Goal: Obtain resource: Download file/media

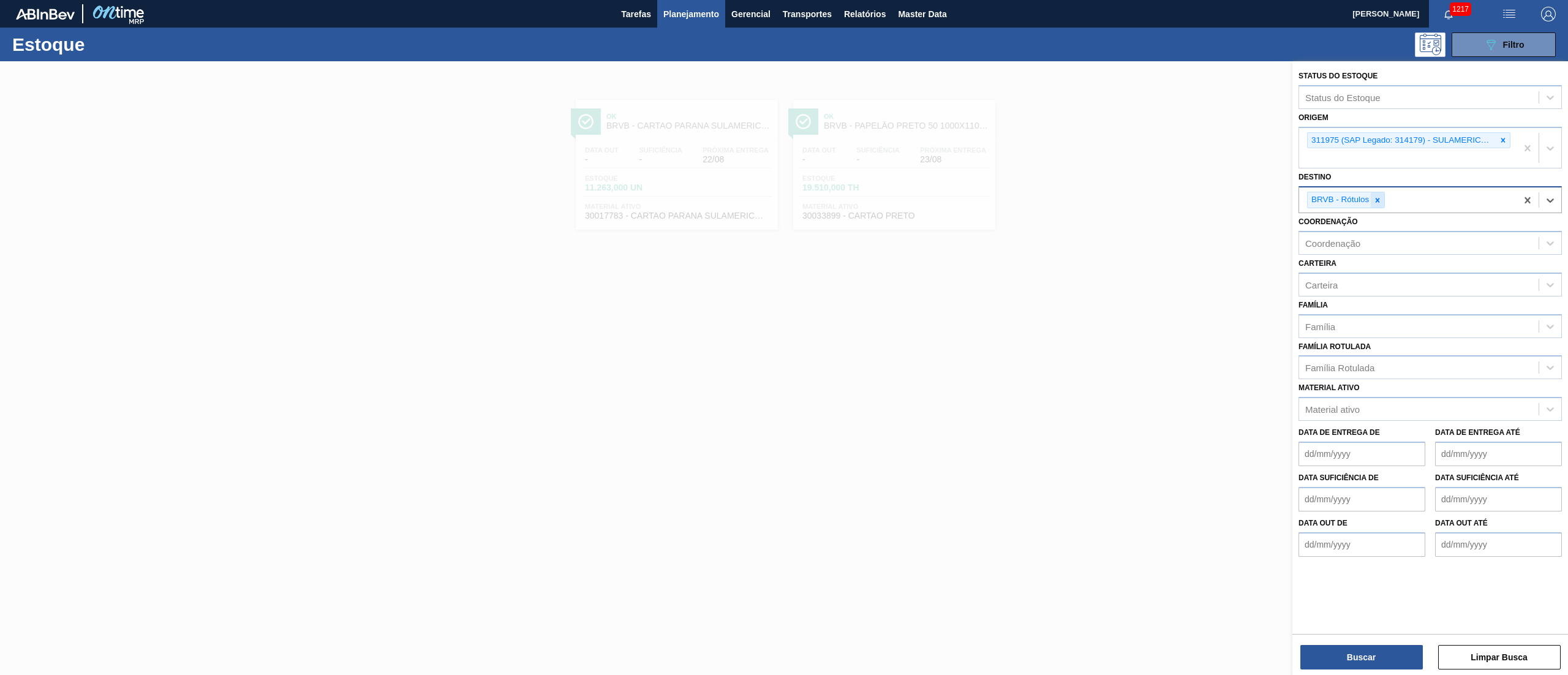
click at [1371, 198] on div at bounding box center [1378, 200] width 14 height 15
click at [1499, 144] on icon at bounding box center [1503, 140] width 8 height 8
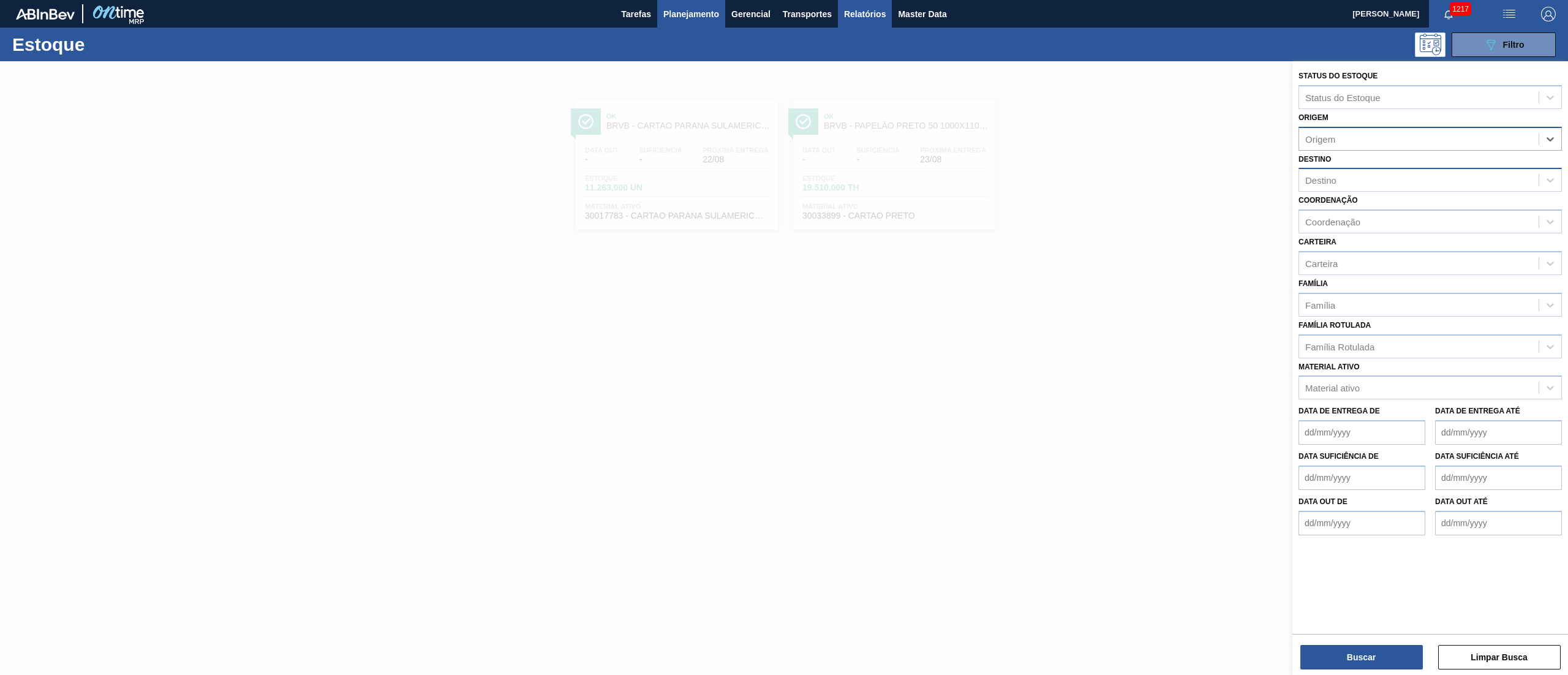
click at [873, 16] on span "Relatórios" at bounding box center [864, 14] width 42 height 14
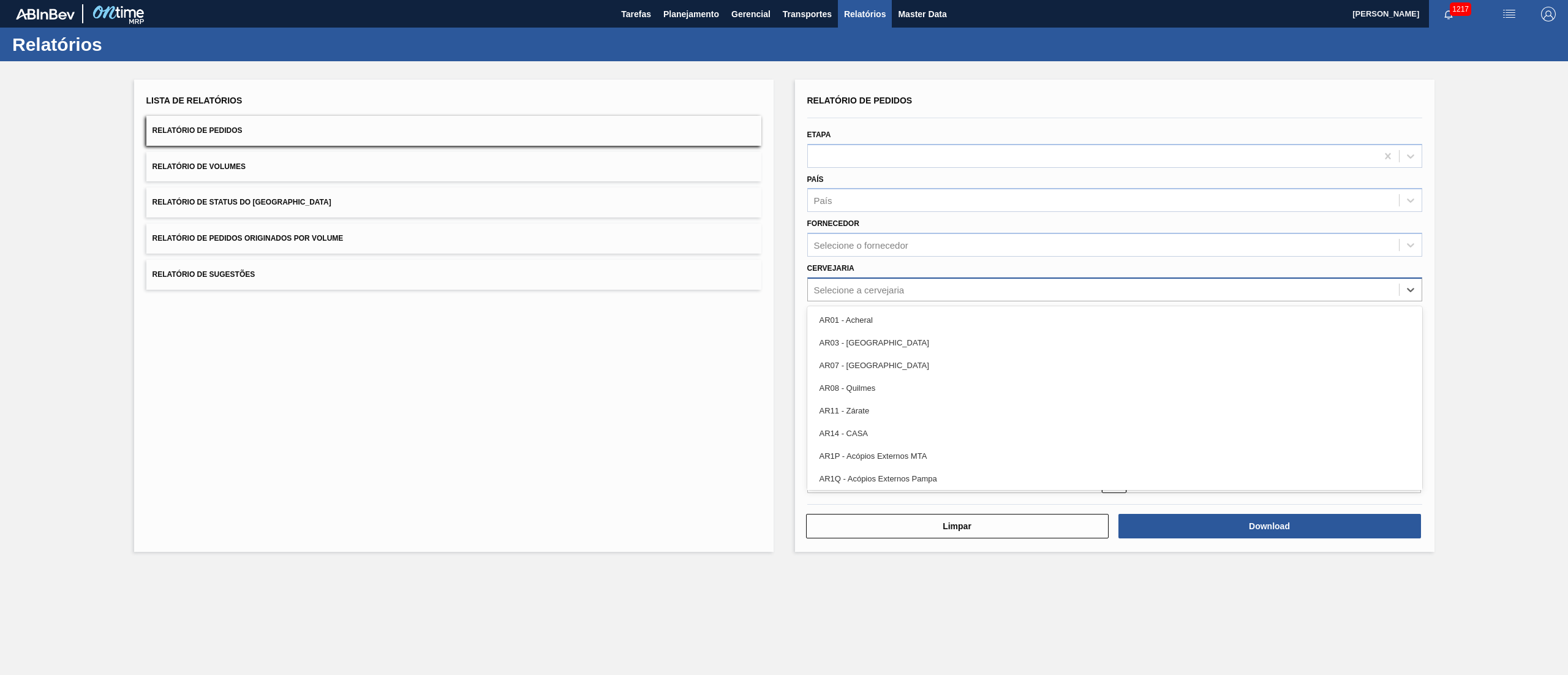
click at [824, 286] on div "Selecione a cervejaria" at bounding box center [860, 289] width 91 height 10
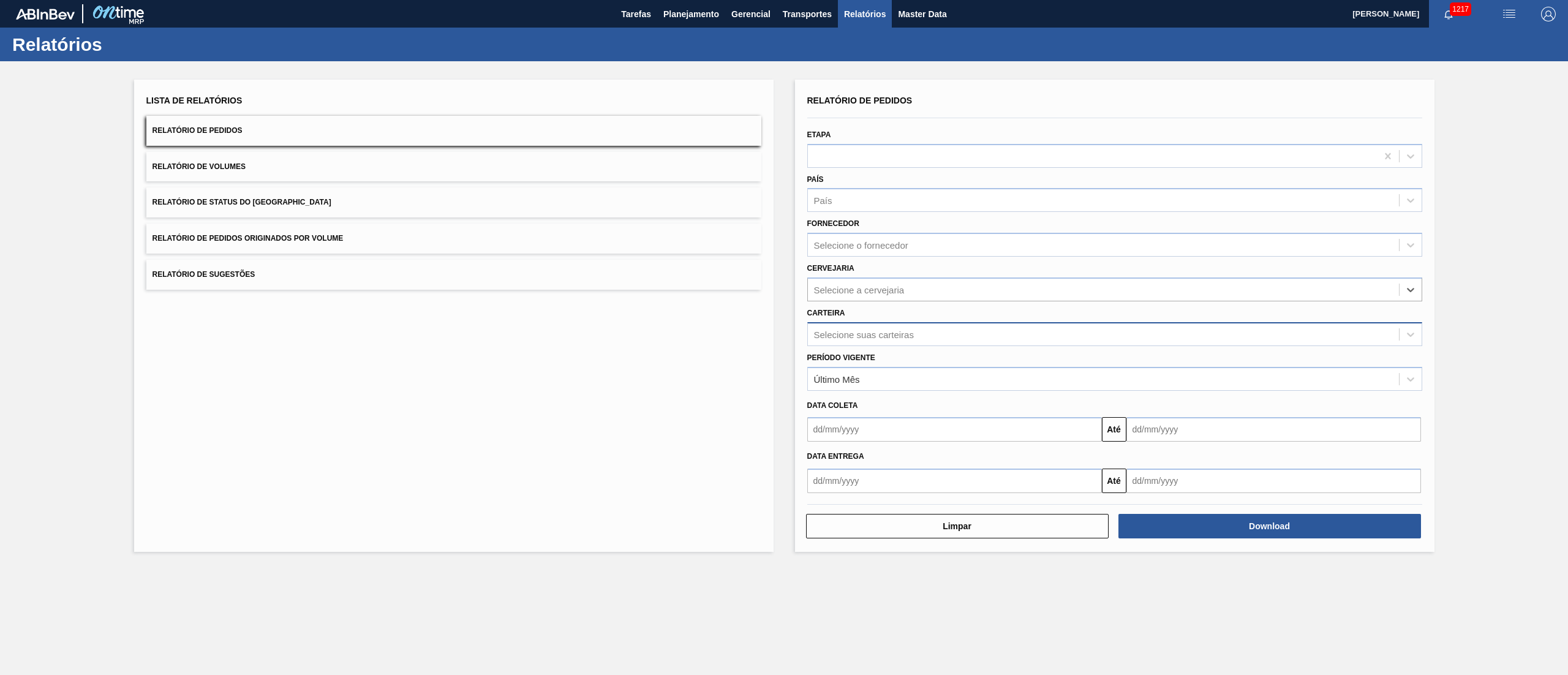
click at [866, 329] on div "Selecione suas carteiras" at bounding box center [864, 334] width 100 height 10
type input "rótulo de pa"
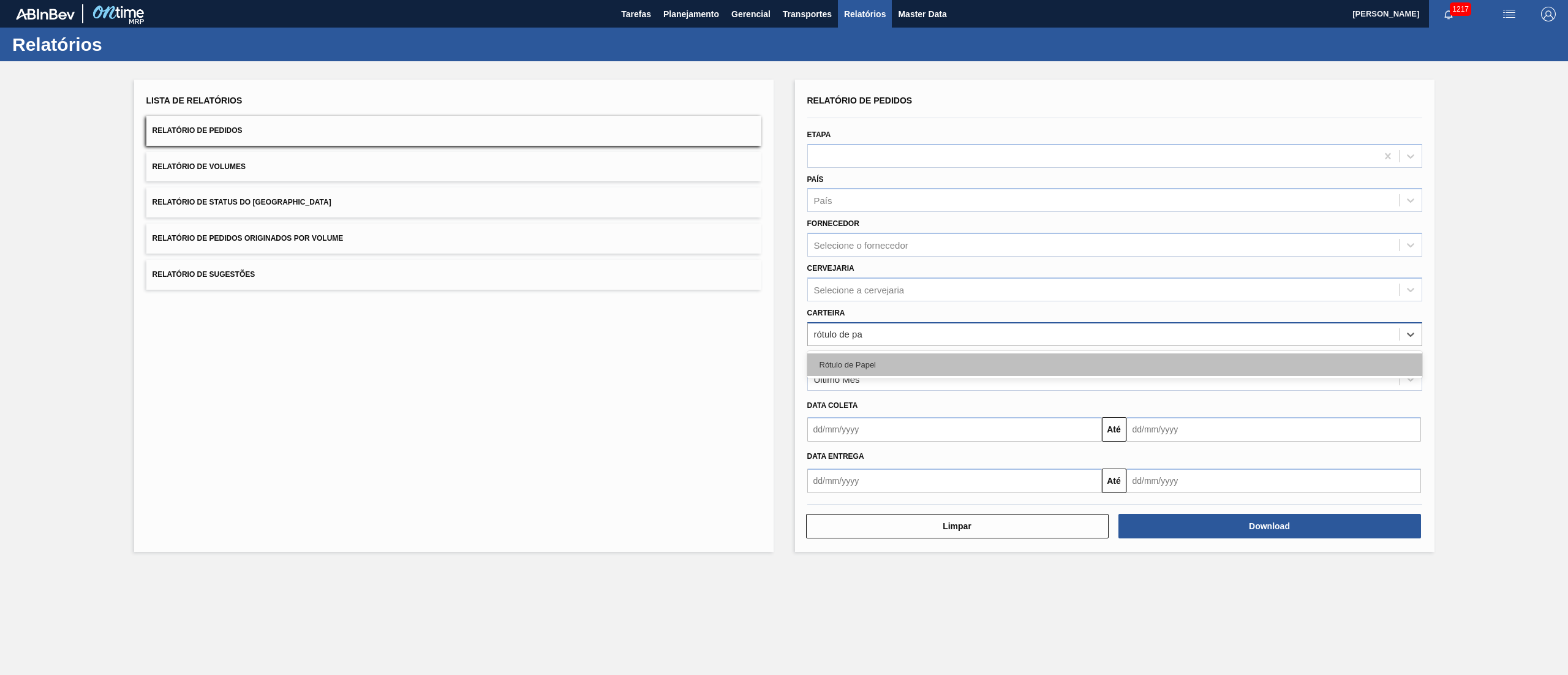
click at [841, 363] on div "Rótulo de Papel" at bounding box center [1115, 365] width 615 height 23
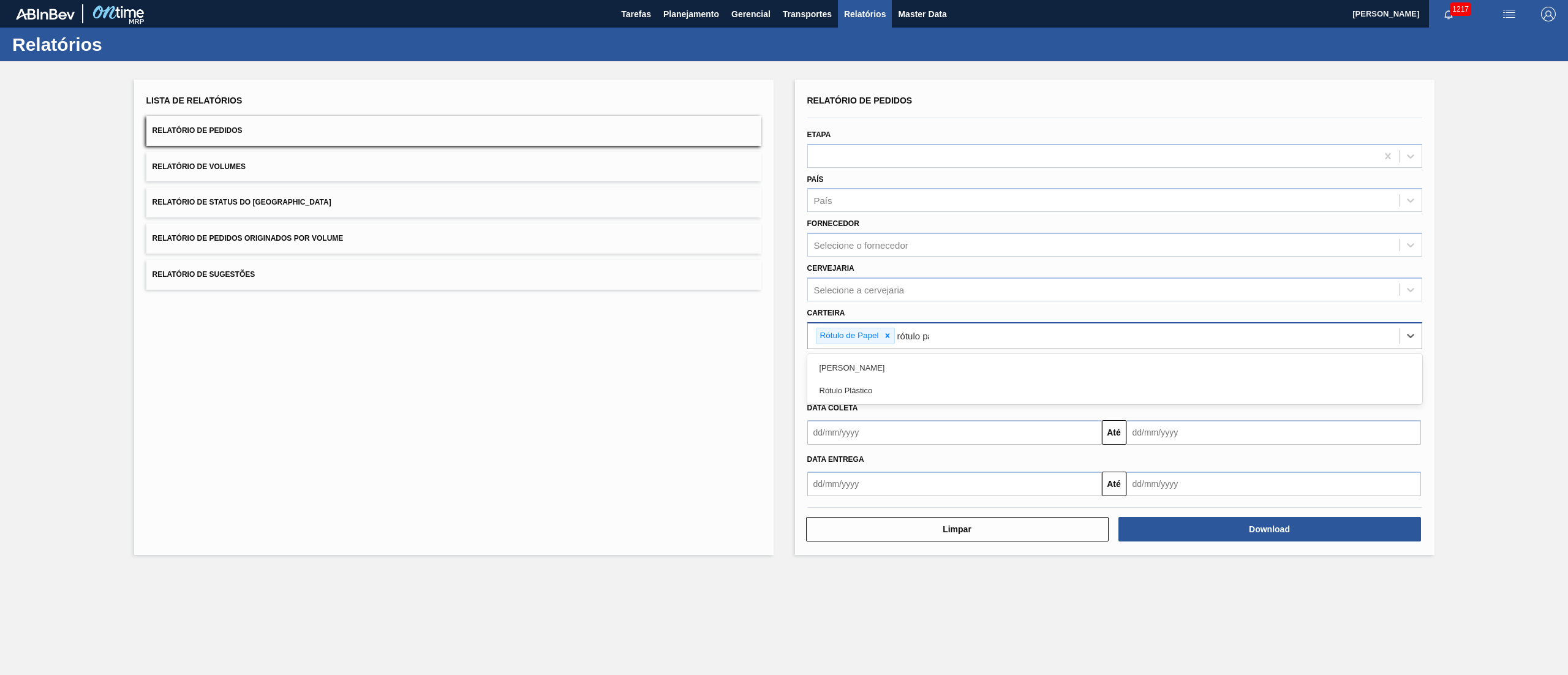
type input "rótulo pap"
click at [841, 363] on div "[PERSON_NAME]" at bounding box center [1115, 367] width 615 height 23
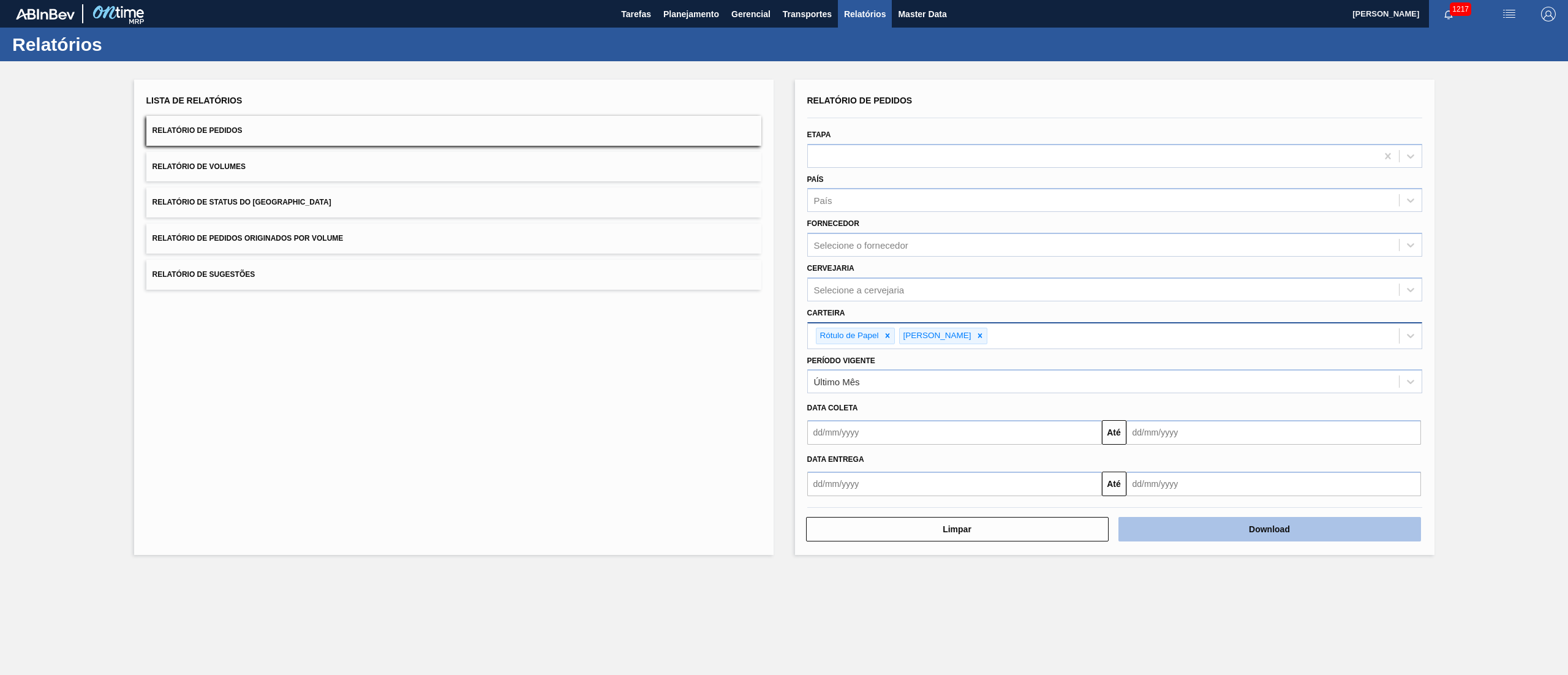
click at [1203, 531] on button "Download" at bounding box center [1269, 529] width 303 height 25
click at [198, 202] on span "Relatório de Status do [GEOGRAPHIC_DATA]" at bounding box center [242, 202] width 179 height 8
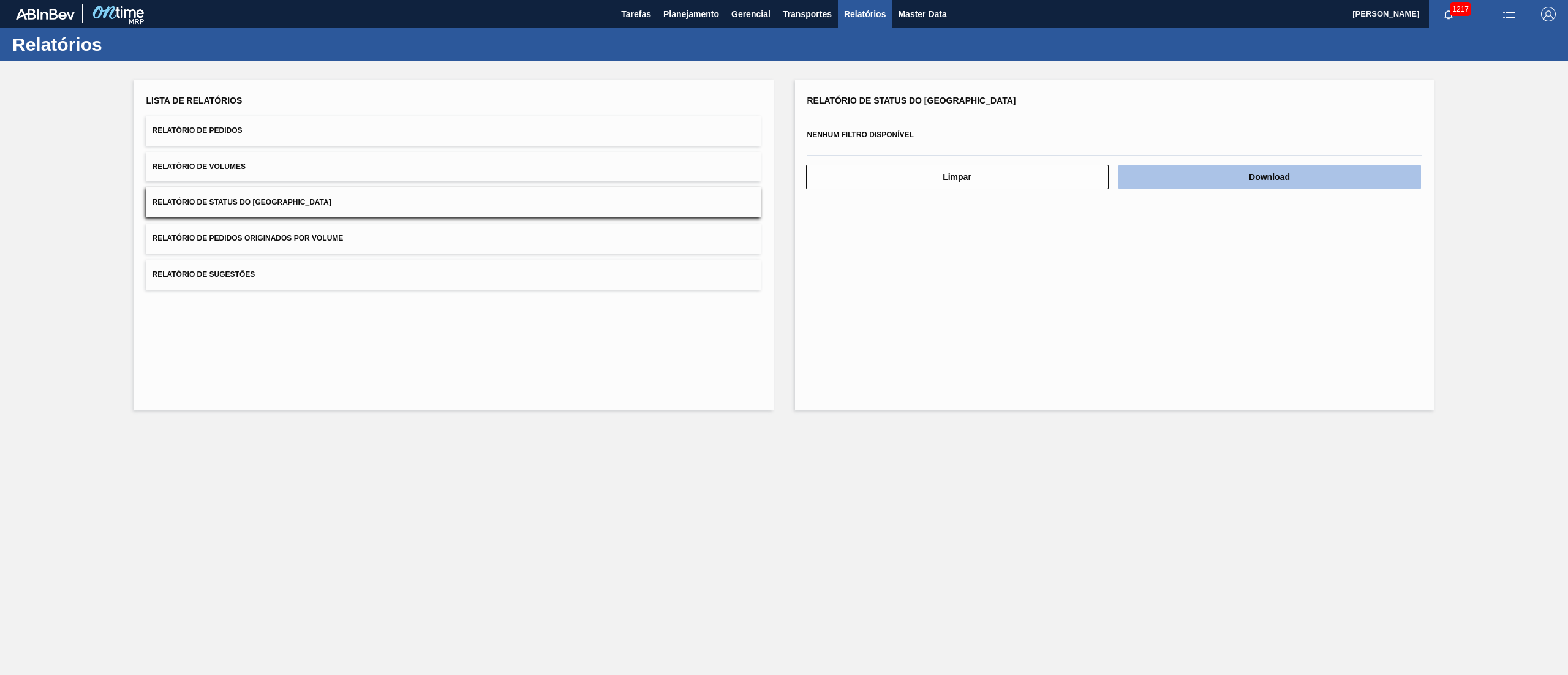
click at [1159, 179] on button "Download" at bounding box center [1269, 177] width 303 height 25
